Goal: Task Accomplishment & Management: Complete application form

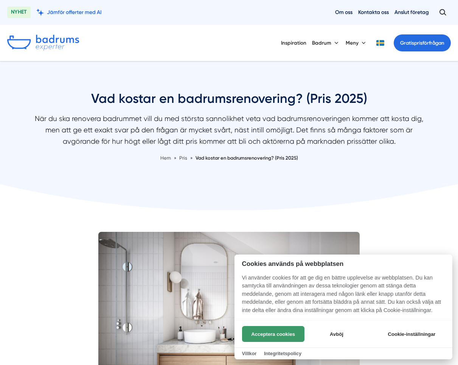
click at [264, 334] on button "Acceptera cookies" at bounding box center [273, 334] width 62 height 16
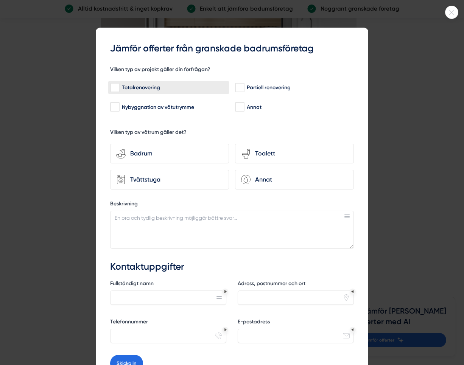
click at [113, 88] on input "Totalrenovering" at bounding box center [114, 88] width 9 height 8
checkbox input "true"
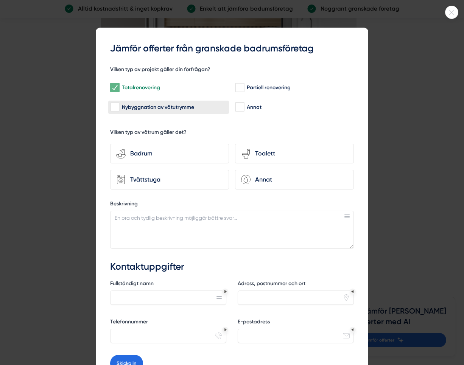
click at [112, 106] on input "Nybyggnation av våtutrymme" at bounding box center [114, 107] width 9 height 8
checkbox input "true"
click at [145, 158] on div "Badrum" at bounding box center [174, 154] width 97 height 10
click at [0, 0] on input "bathroom-tub-towel Badrum" at bounding box center [0, 0] width 0 height 0
click at [148, 177] on div "Tvättstuga" at bounding box center [174, 180] width 97 height 10
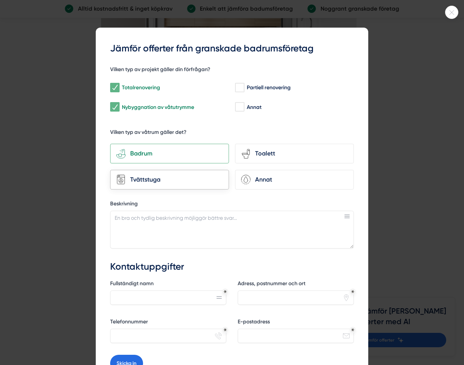
click at [0, 0] on input "Tvättstuga" at bounding box center [0, 0] width 0 height 0
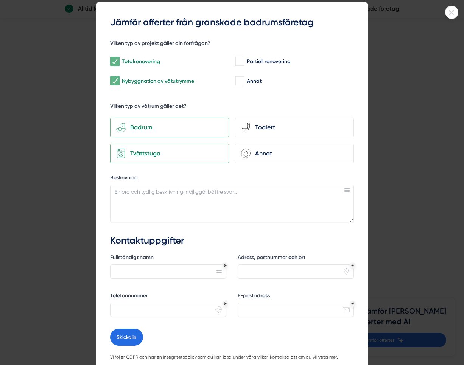
scroll to position [38, 0]
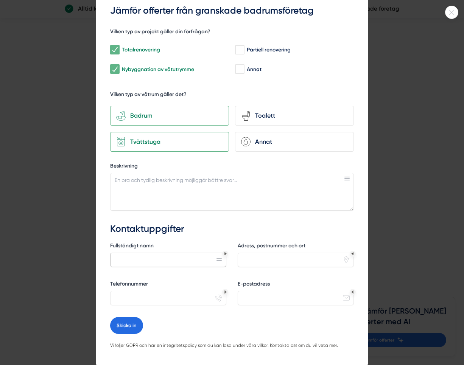
click at [162, 256] on input "Fullständigt namn" at bounding box center [168, 260] width 116 height 14
type input "[PERSON_NAME]"
type input "T"
type input "[STREET_ADDRESS]"
click at [157, 293] on input "Telefonnummer" at bounding box center [168, 298] width 116 height 14
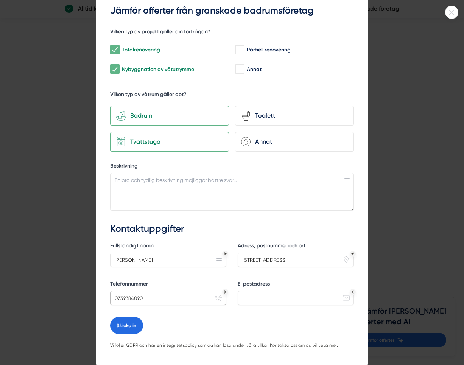
type input "0739384090"
type input "[PERSON_NAME][EMAIL_ADDRESS][DOMAIN_NAME]"
click at [142, 186] on textarea "Beskrivning" at bounding box center [232, 192] width 244 height 38
click at [193, 182] on textarea "Vi behöver renovera en grovingå¨ng med tvättstuga" at bounding box center [232, 192] width 244 height 38
click at [197, 179] on textarea "Vi behöver renovera en grovingåing med tvättstuga" at bounding box center [232, 192] width 244 height 38
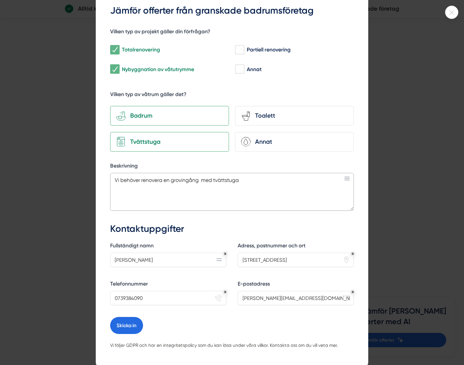
click at [200, 180] on textarea "Vi behöver renovera en grovingång med tvättstuga" at bounding box center [232, 192] width 244 height 38
click at [251, 180] on textarea "Vi behöver renovera en grov ingång med tvättstuga" at bounding box center [232, 192] width 244 height 38
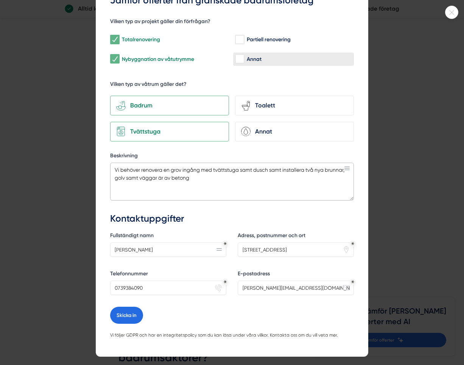
scroll to position [73, 0]
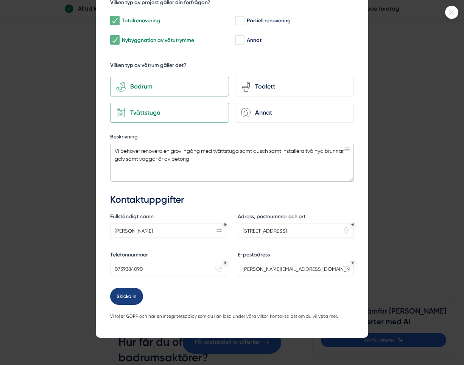
type textarea "Vi behöver renovera en grov ingång med tvättstuga samt dusch samt installera tv…"
click at [130, 292] on button "Skicka in" at bounding box center [126, 296] width 33 height 17
